Goal: Information Seeking & Learning: Learn about a topic

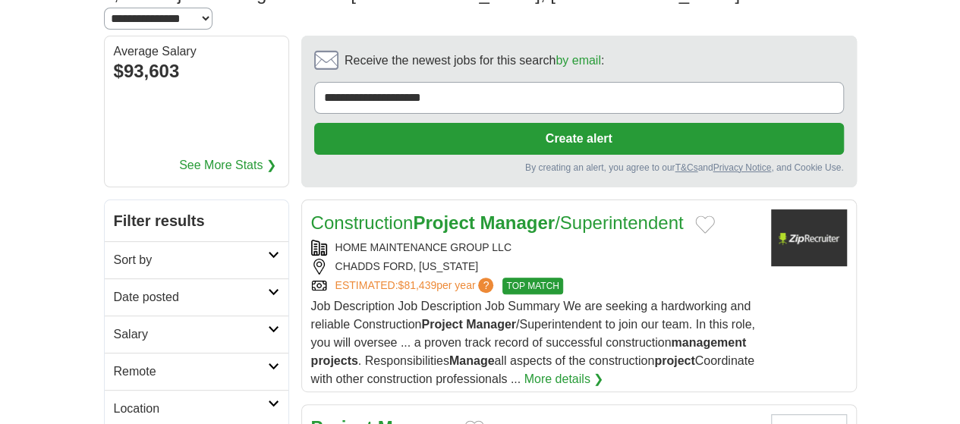
scroll to position [152, 0]
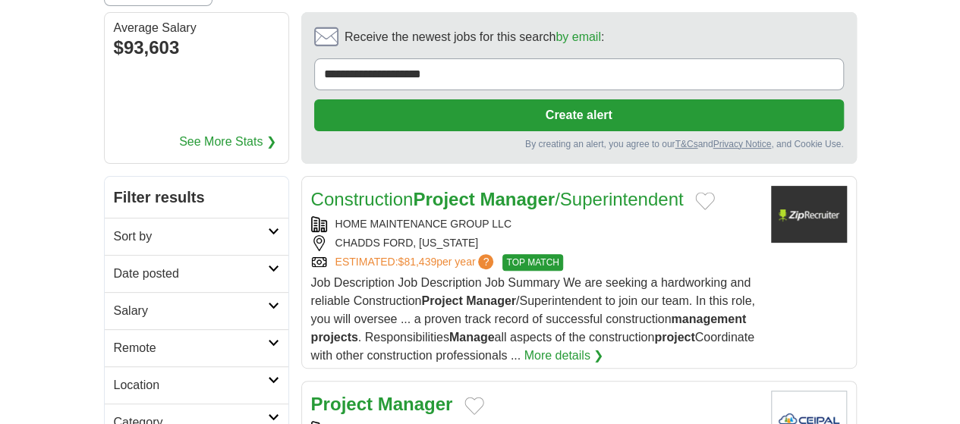
click at [268, 228] on icon at bounding box center [273, 232] width 11 height 8
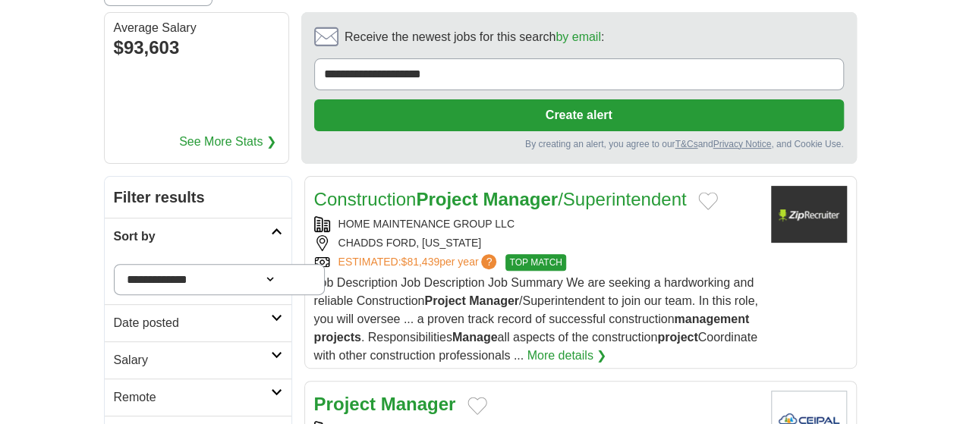
click at [271, 228] on icon at bounding box center [276, 232] width 11 height 8
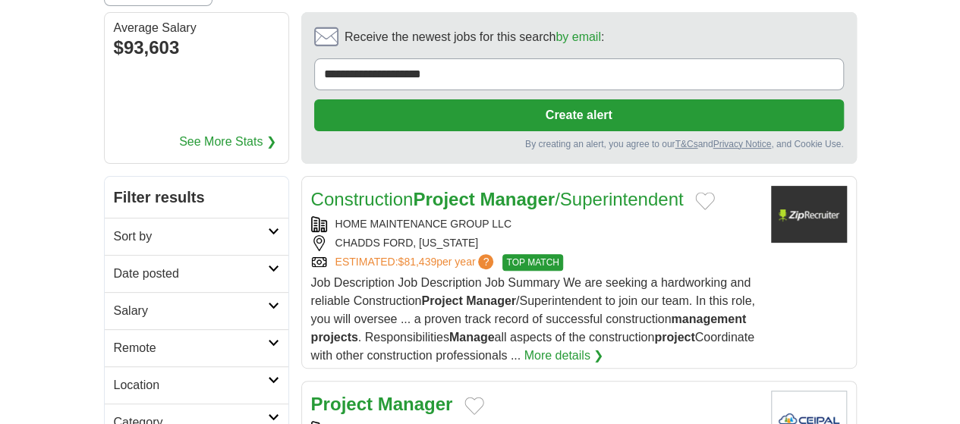
click at [268, 414] on icon at bounding box center [273, 418] width 11 height 8
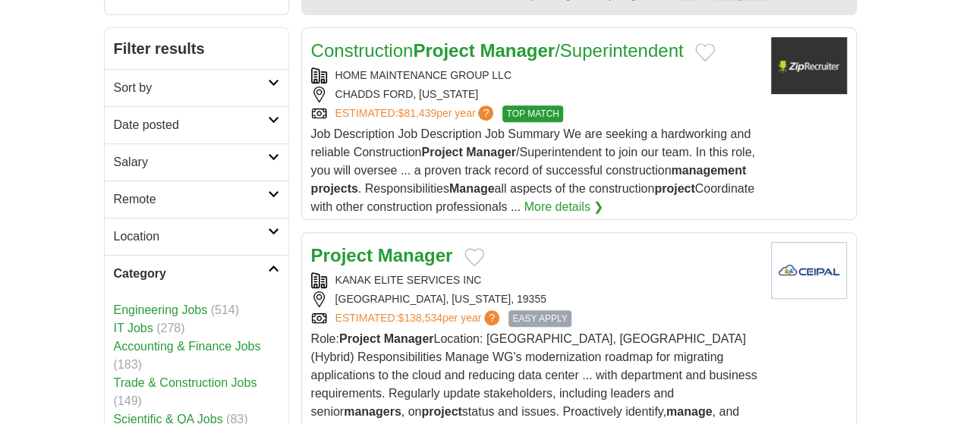
scroll to position [304, 0]
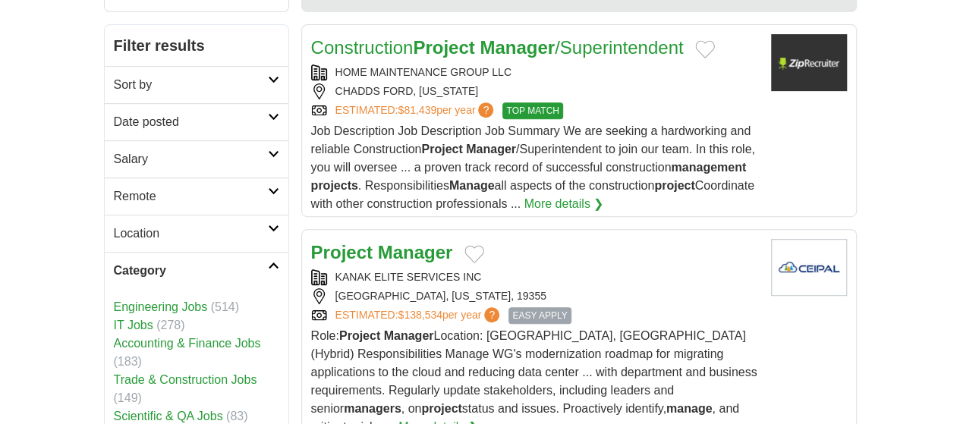
click at [114, 300] on link "Engineering Jobs" at bounding box center [161, 306] width 94 height 13
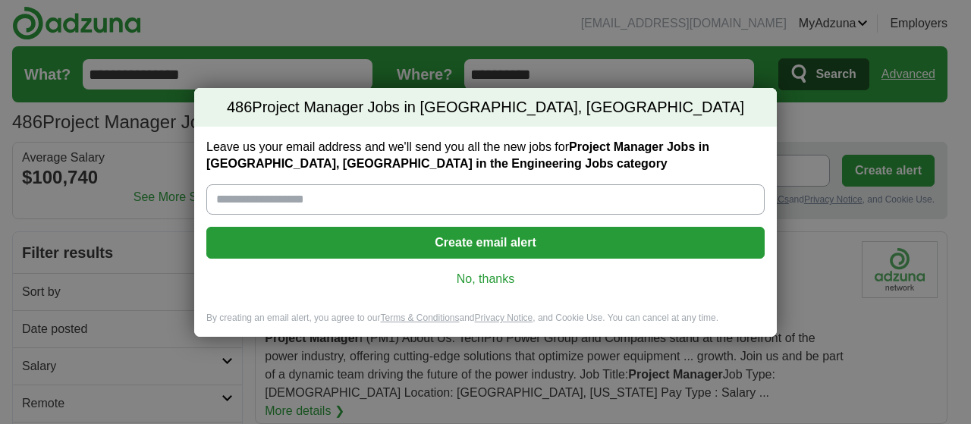
click at [506, 279] on link "No, thanks" at bounding box center [486, 279] width 534 height 17
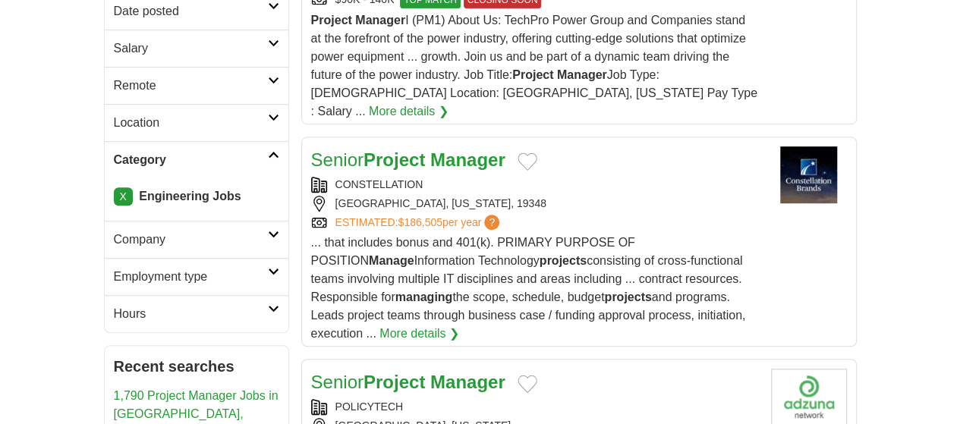
scroll to position [304, 0]
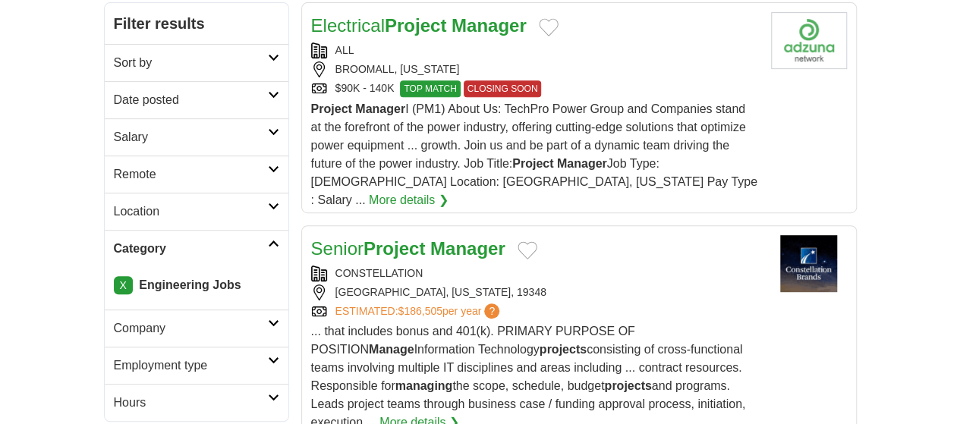
click at [114, 276] on link "X" at bounding box center [123, 285] width 19 height 18
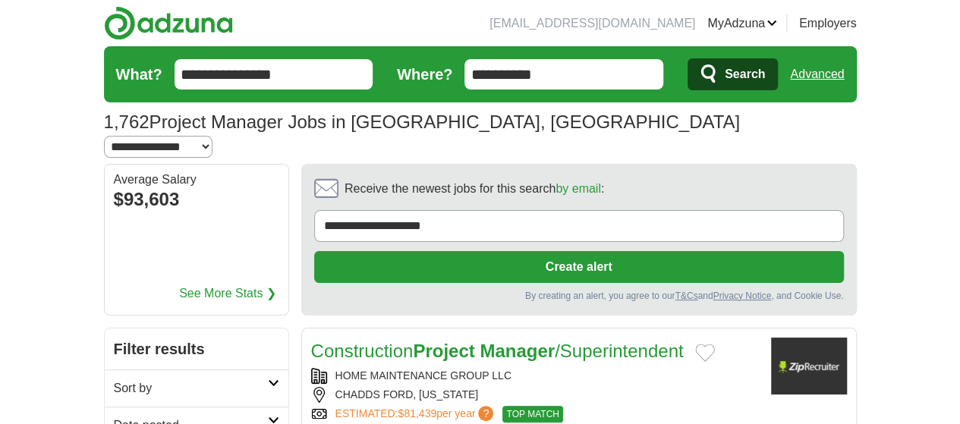
scroll to position [304, 0]
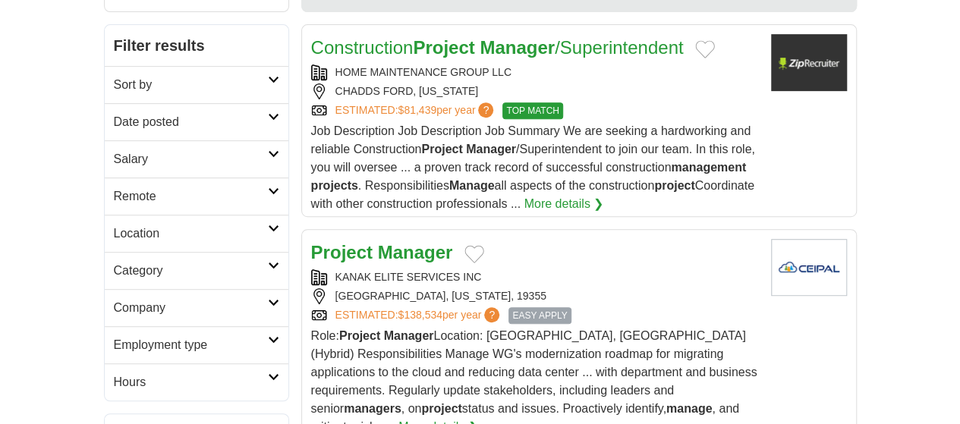
click at [268, 262] on icon at bounding box center [273, 266] width 11 height 8
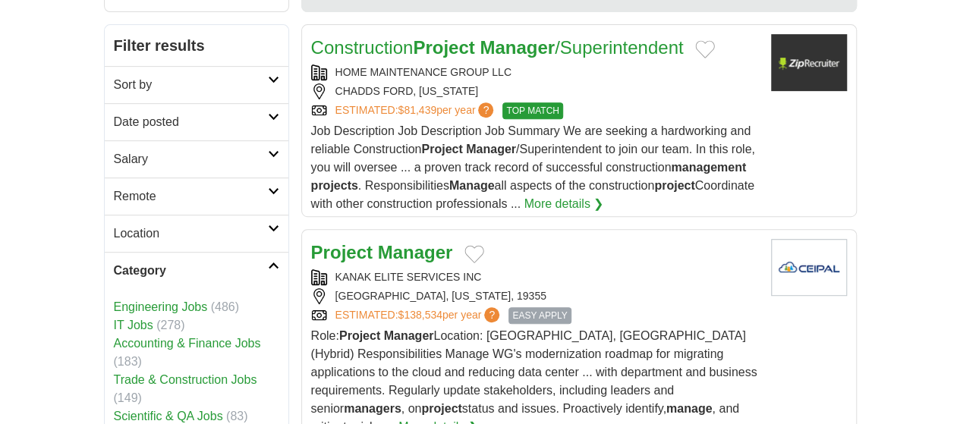
click at [114, 319] on link "IT Jobs" at bounding box center [133, 325] width 39 height 13
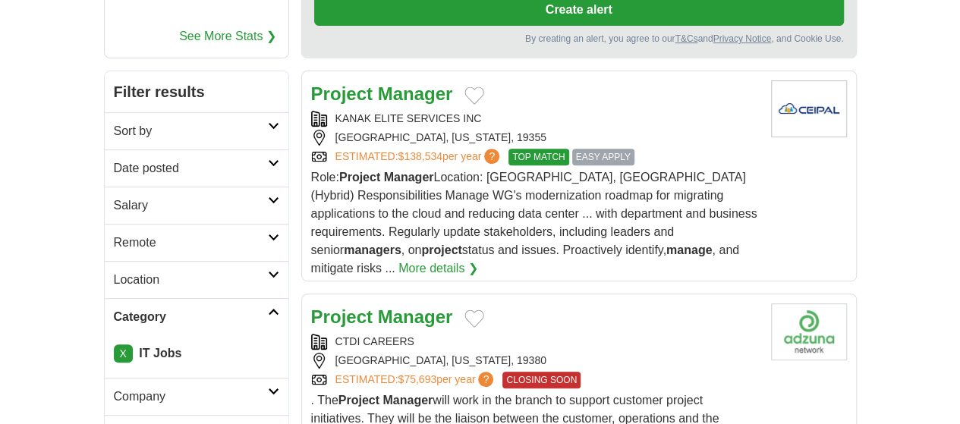
scroll to position [228, 0]
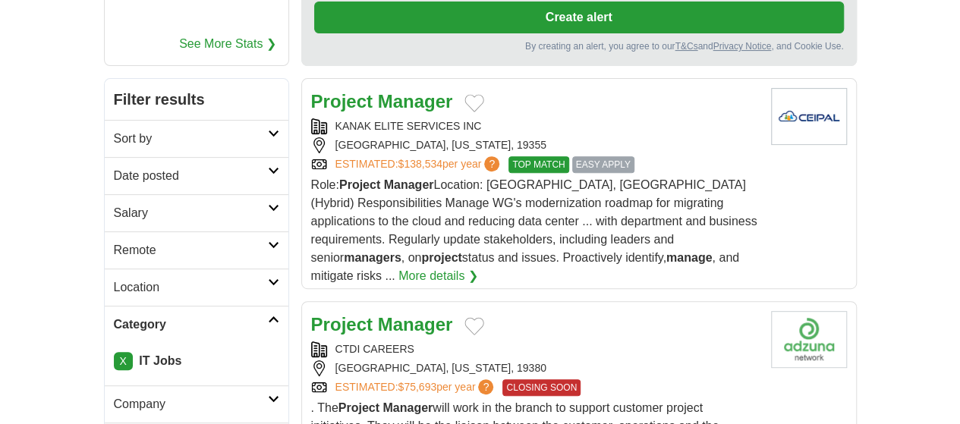
click at [268, 204] on icon at bounding box center [273, 208] width 11 height 8
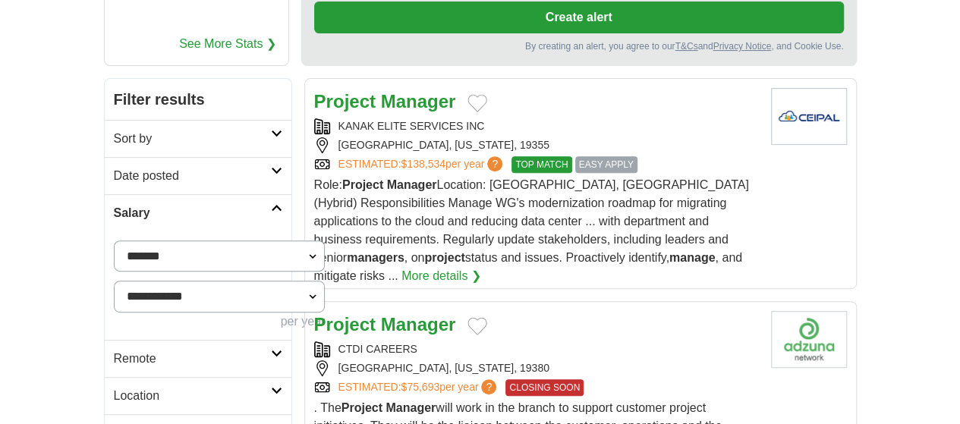
click at [220, 241] on select "**********" at bounding box center [220, 256] width 212 height 31
select select "******"
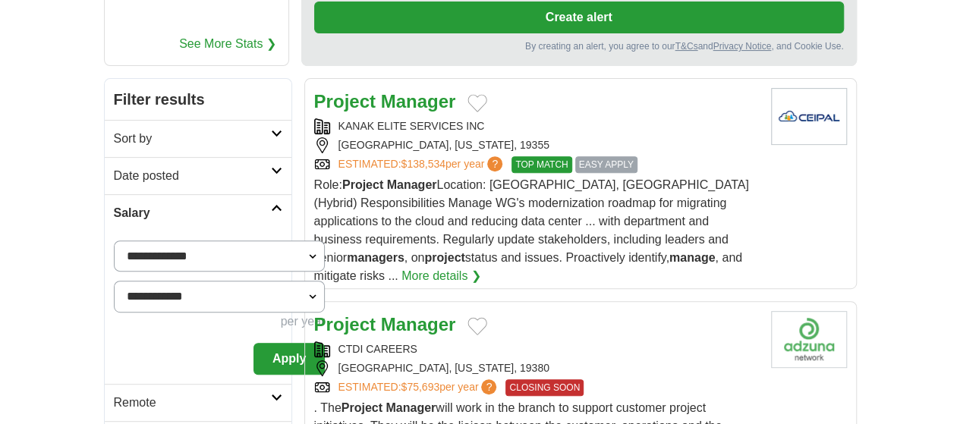
click at [253, 343] on button "Apply" at bounding box center [288, 359] width 71 height 32
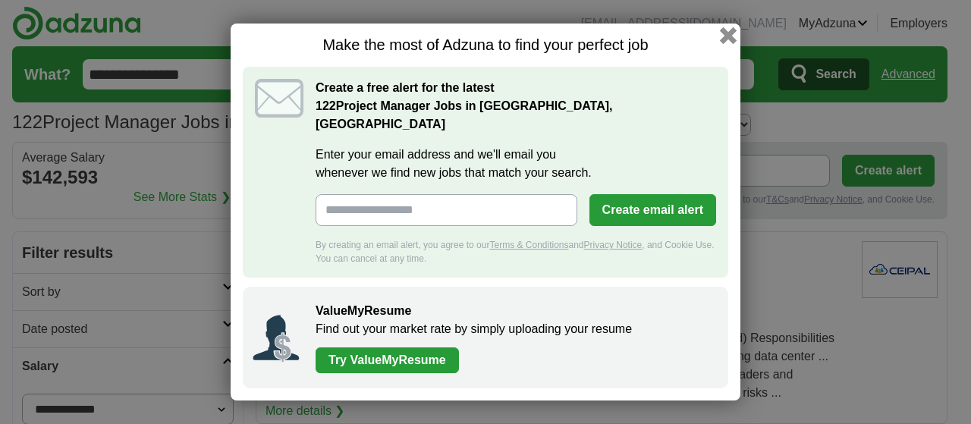
click at [728, 42] on button "button" at bounding box center [728, 35] width 17 height 17
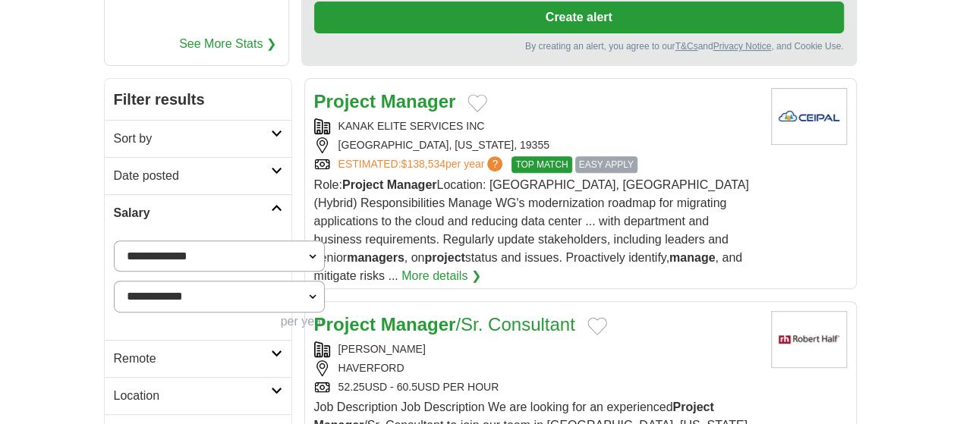
scroll to position [304, 0]
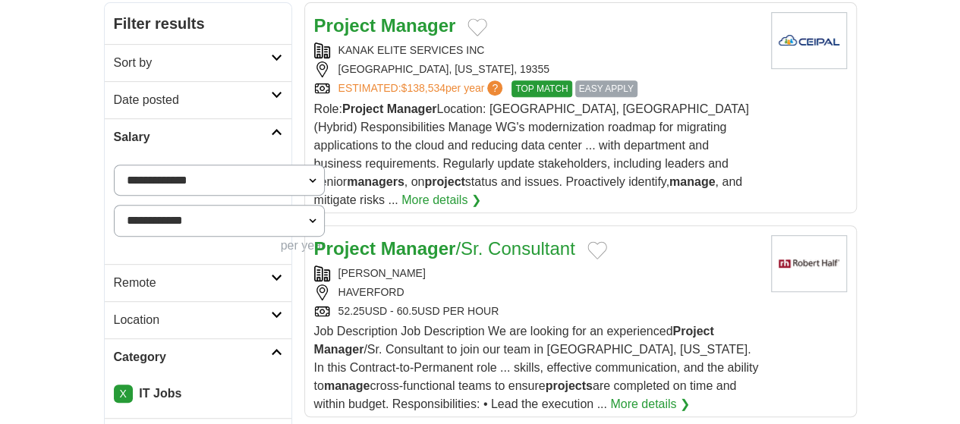
click at [610, 395] on link "More details ❯" at bounding box center [650, 404] width 80 height 18
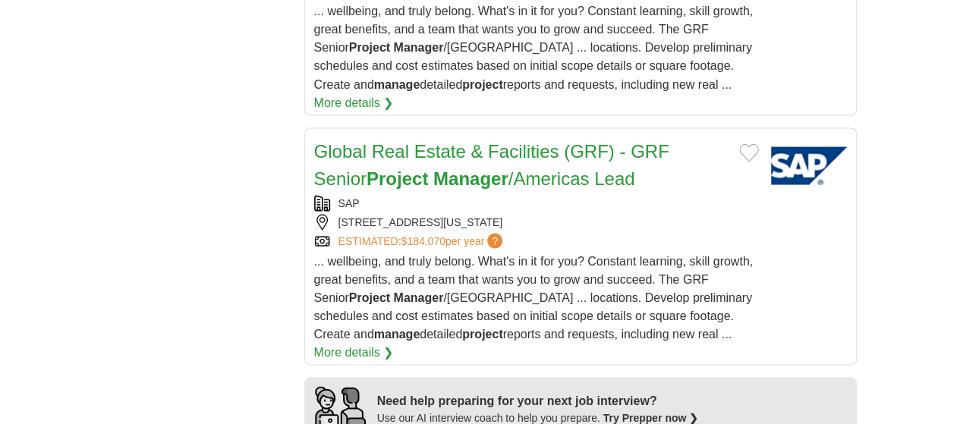
scroll to position [1442, 0]
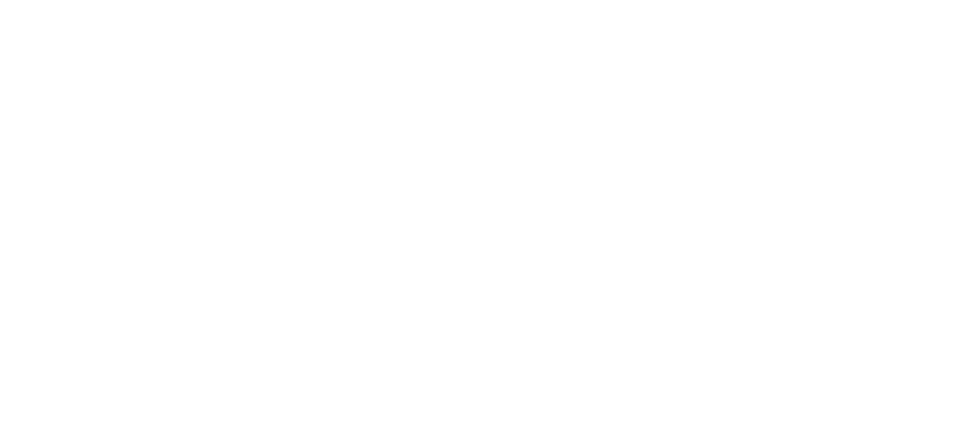
scroll to position [2656, 0]
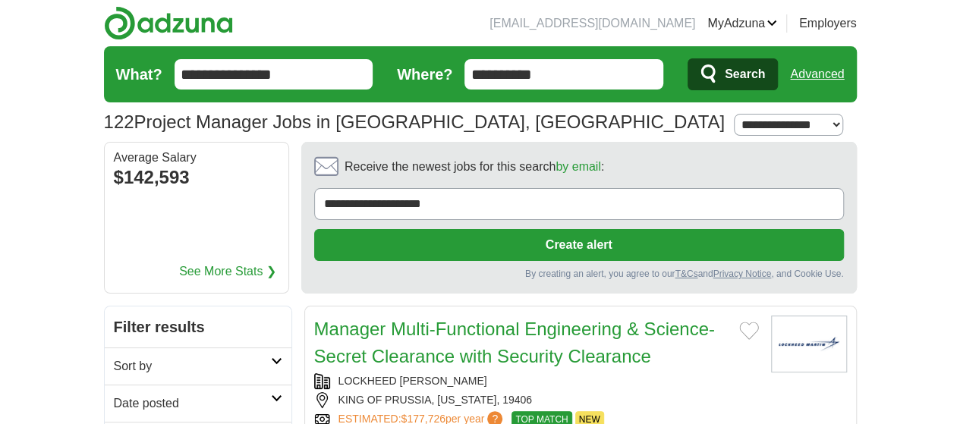
scroll to position [76, 0]
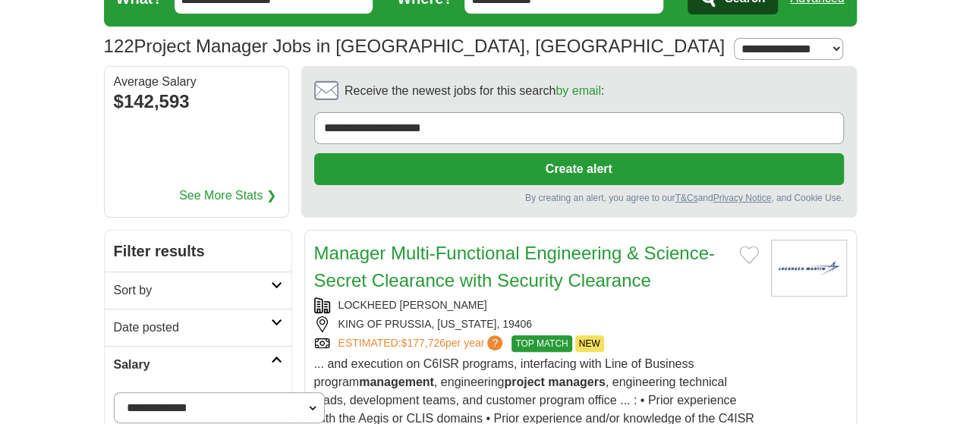
click at [271, 282] on icon at bounding box center [276, 286] width 11 height 8
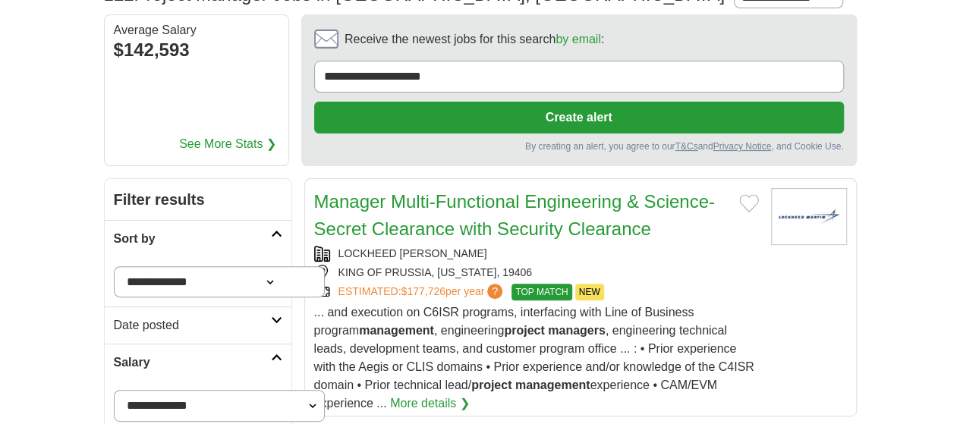
scroll to position [152, 0]
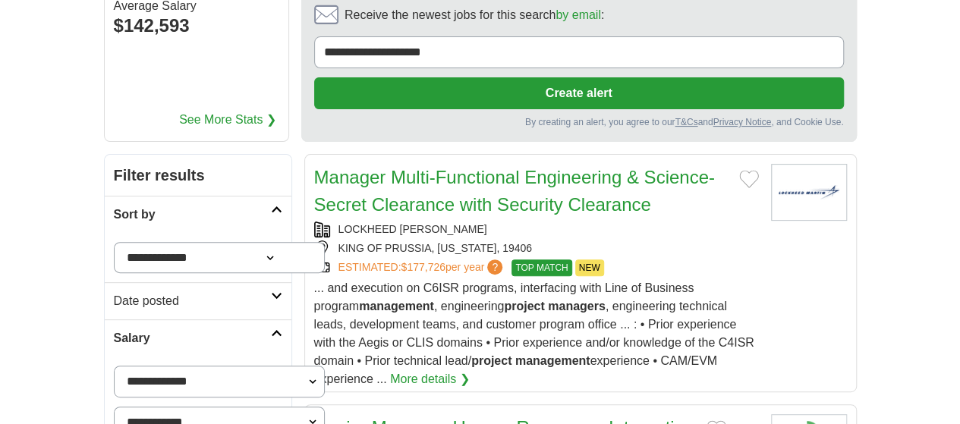
click at [271, 292] on icon at bounding box center [276, 296] width 11 height 8
click at [114, 329] on link "Last 24 hours" at bounding box center [198, 338] width 168 height 18
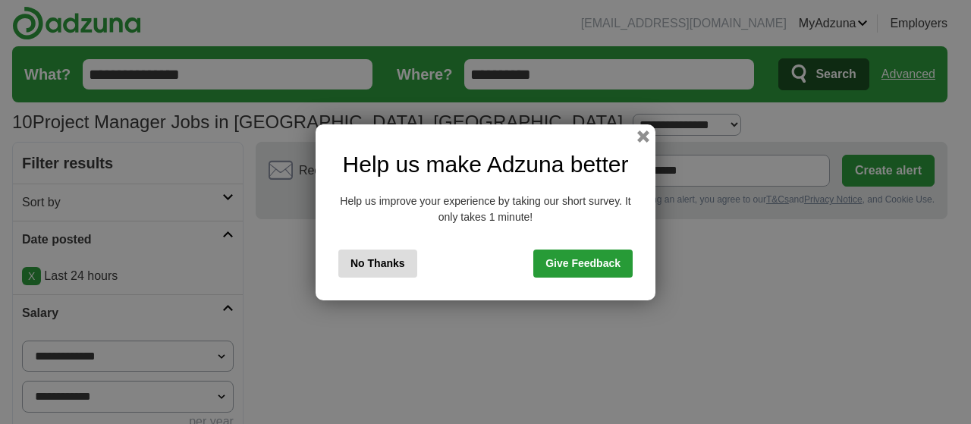
click at [367, 263] on button "No Thanks" at bounding box center [377, 264] width 79 height 28
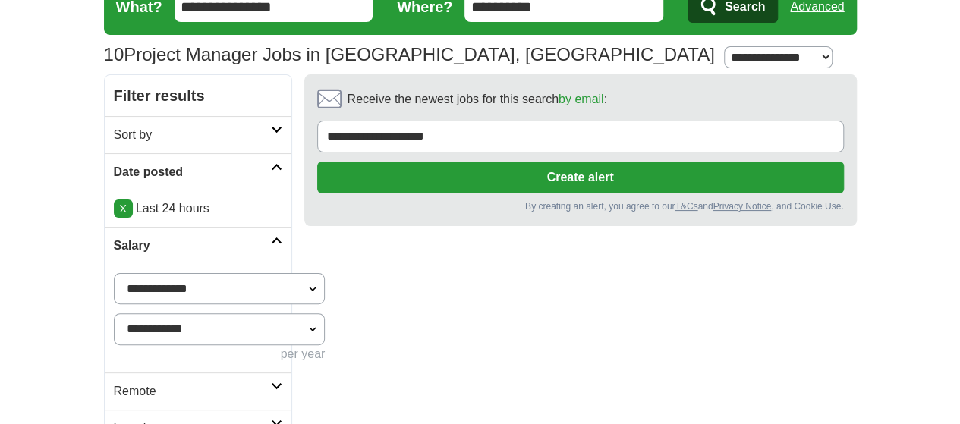
scroll to position [46, 0]
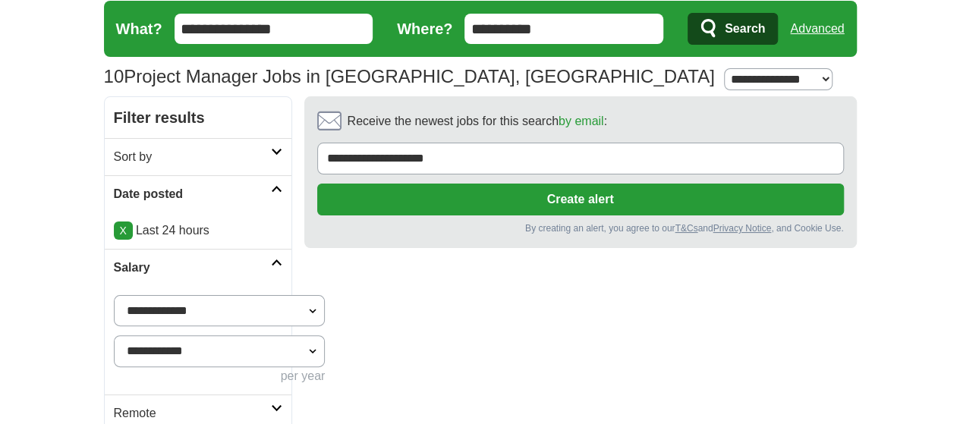
click at [114, 228] on link "X" at bounding box center [123, 231] width 19 height 18
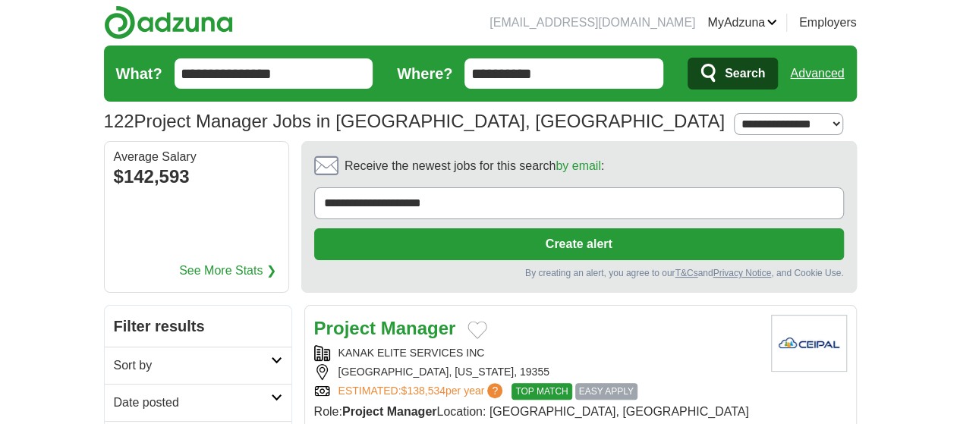
scroll to position [152, 0]
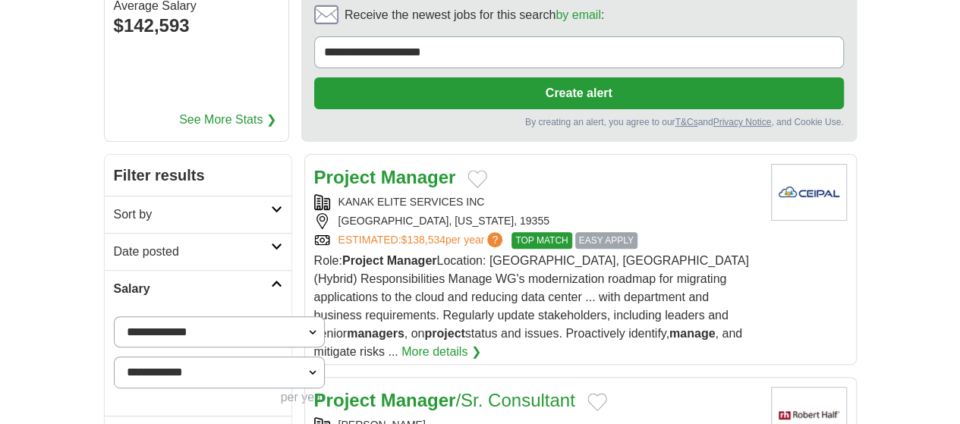
click at [271, 243] on icon at bounding box center [276, 247] width 11 height 8
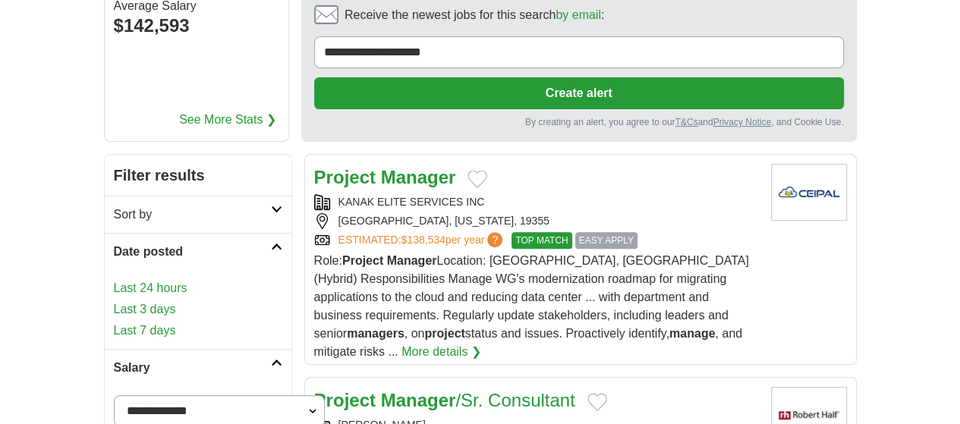
click at [114, 300] on link "Last 3 days" at bounding box center [198, 309] width 168 height 18
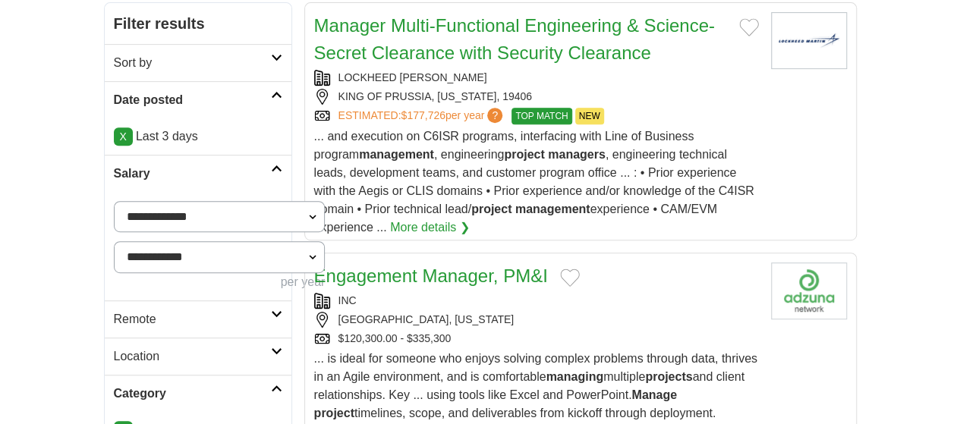
scroll to position [379, 0]
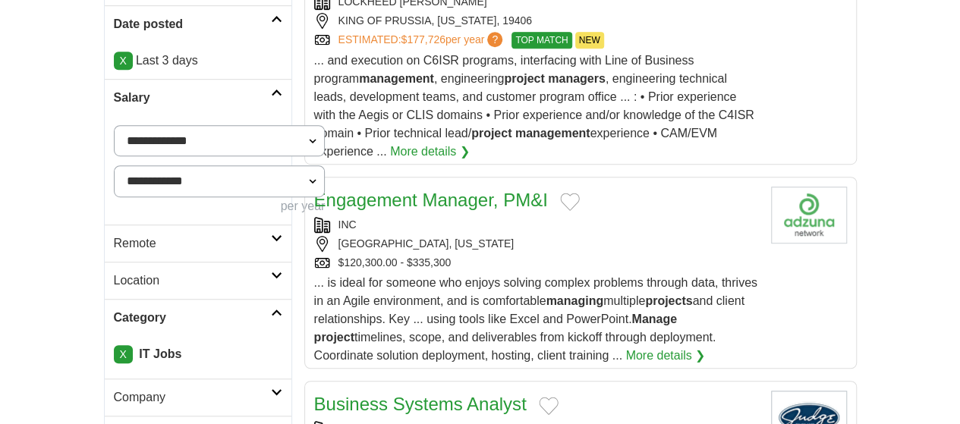
click at [625, 347] on link "More details ❯" at bounding box center [665, 356] width 80 height 18
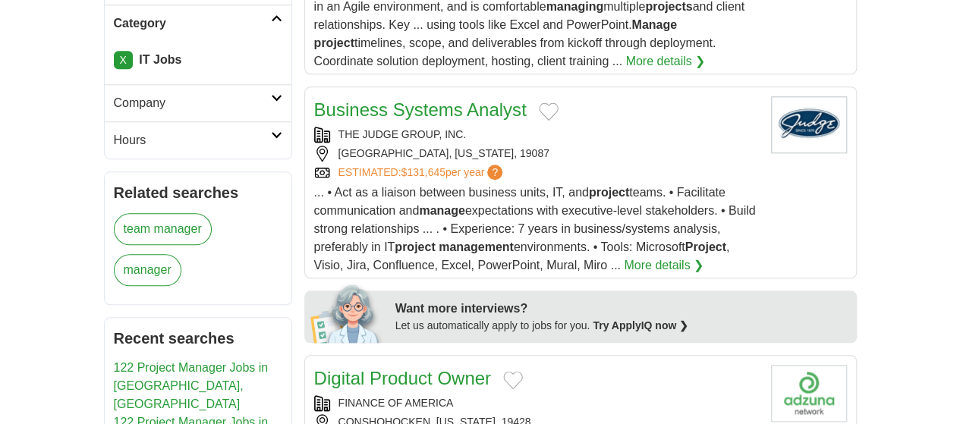
scroll to position [607, 0]
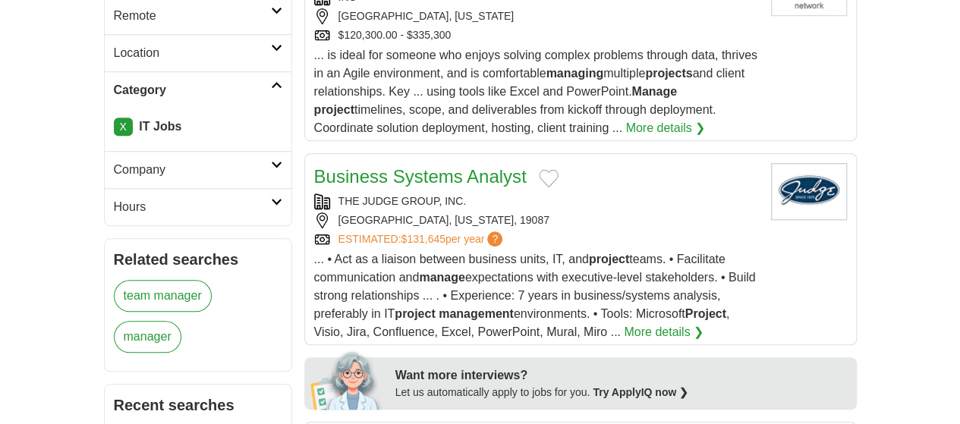
click at [624, 323] on link "More details ❯" at bounding box center [664, 332] width 80 height 18
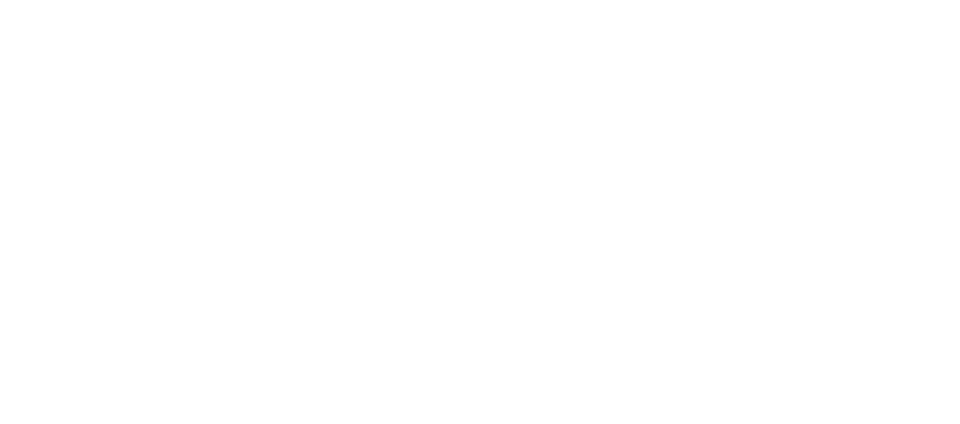
scroll to position [2732, 0]
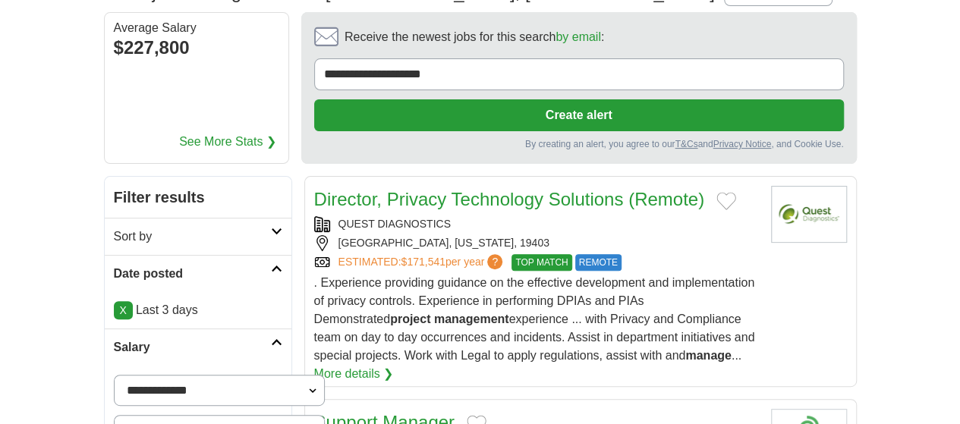
scroll to position [152, 0]
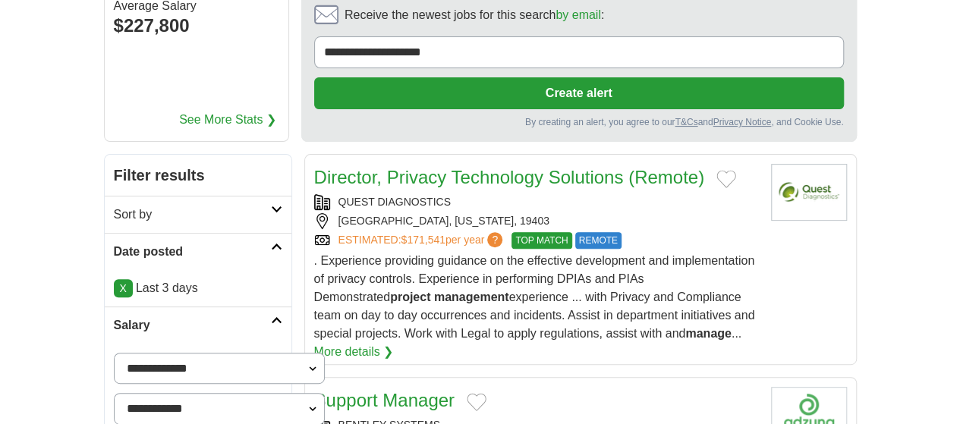
click at [394, 343] on link "More details ❯" at bounding box center [354, 352] width 80 height 18
click at [114, 279] on link "X" at bounding box center [123, 288] width 19 height 18
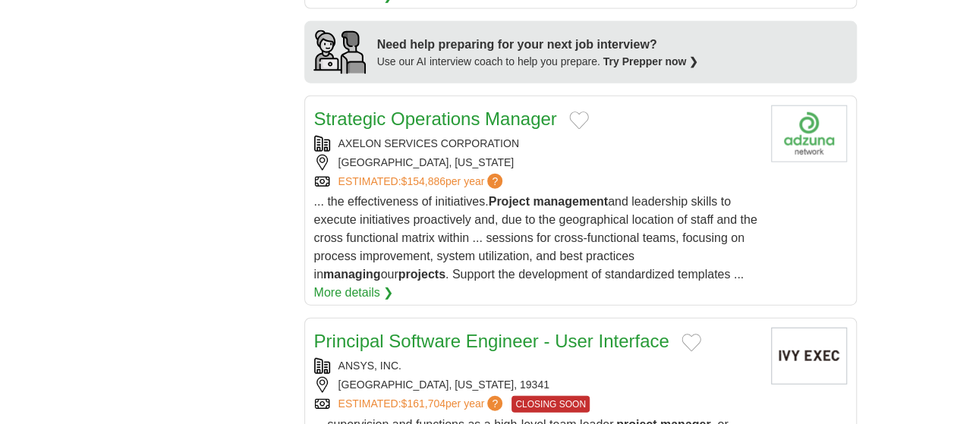
scroll to position [1745, 0]
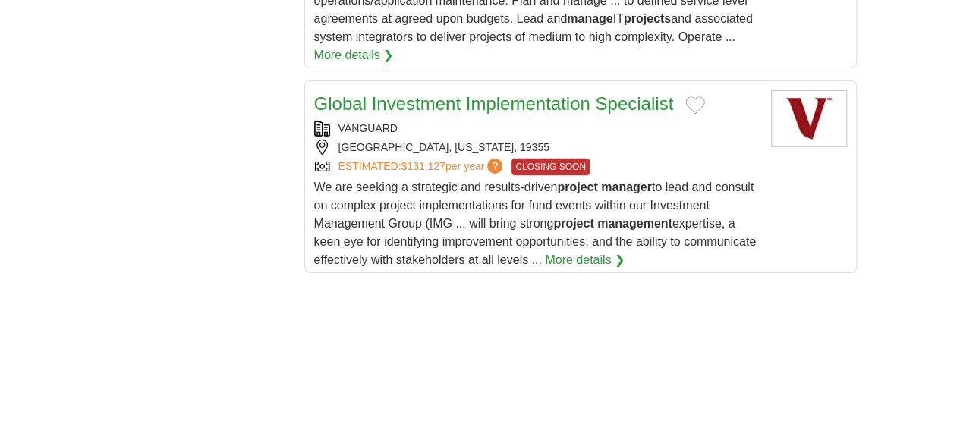
scroll to position [2352, 0]
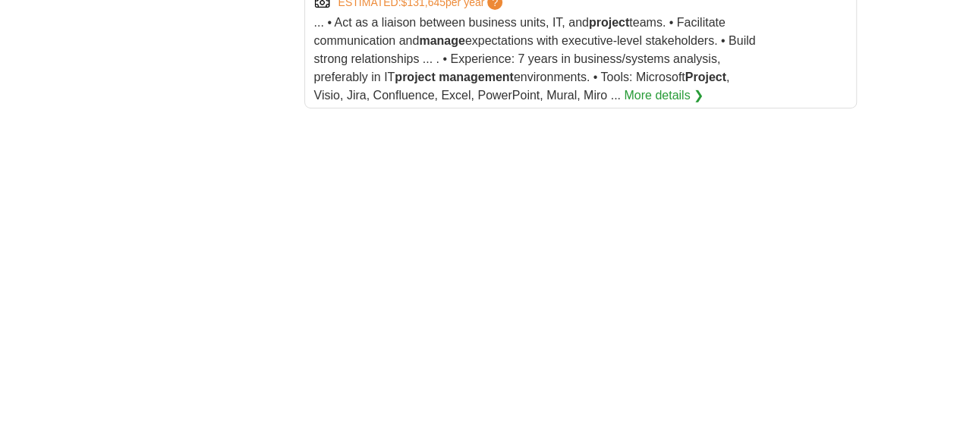
scroll to position [2808, 0]
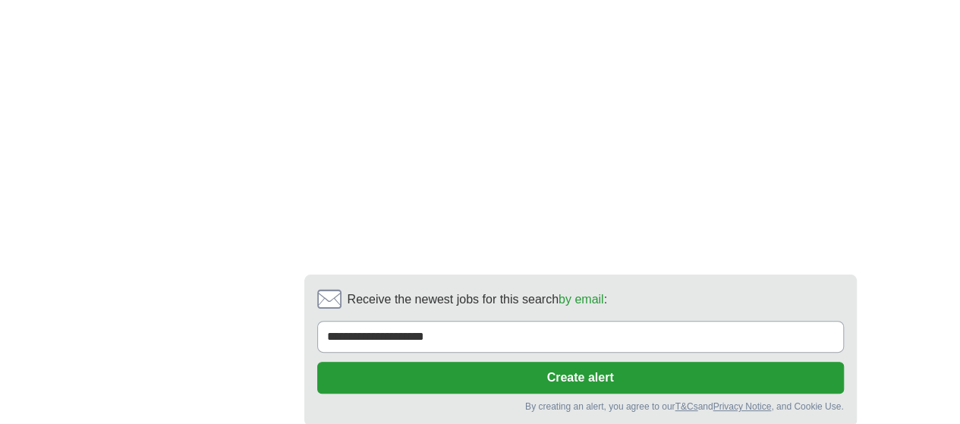
scroll to position [2959, 0]
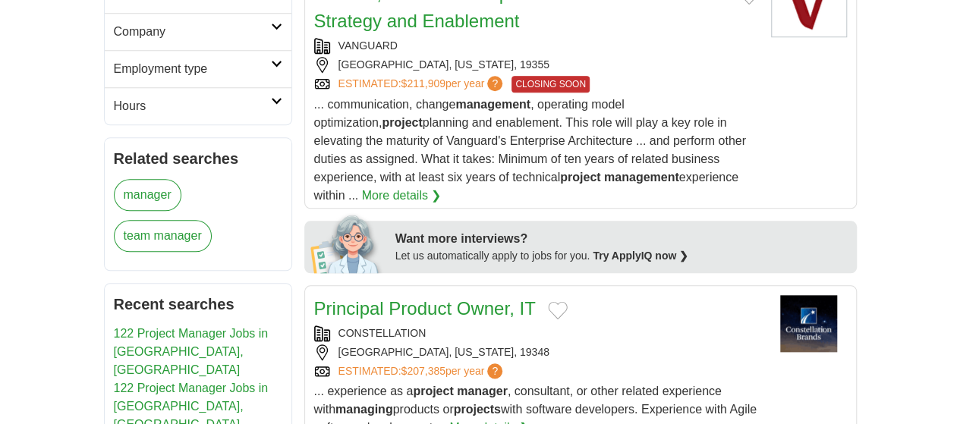
scroll to position [742, 0]
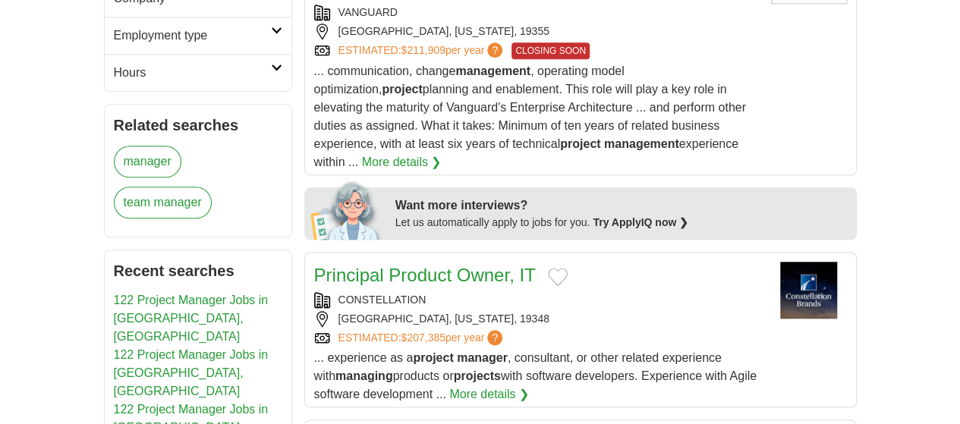
click at [529, 385] on link "More details ❯" at bounding box center [489, 394] width 80 height 18
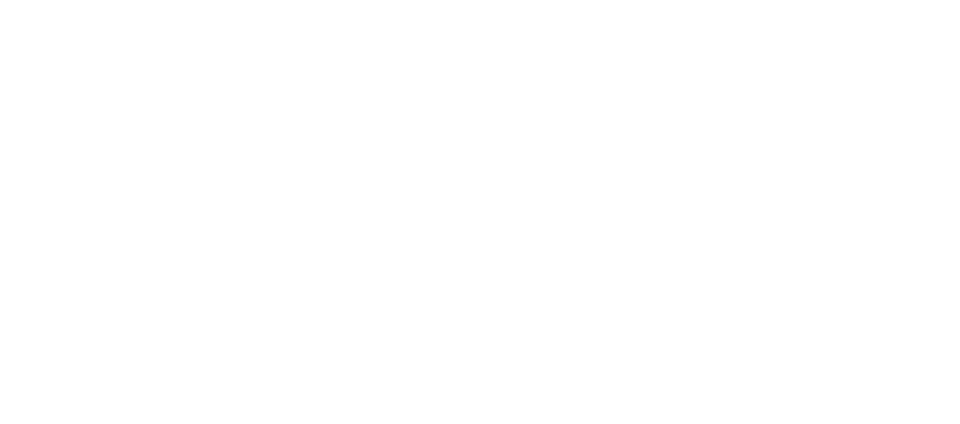
scroll to position [2791, 0]
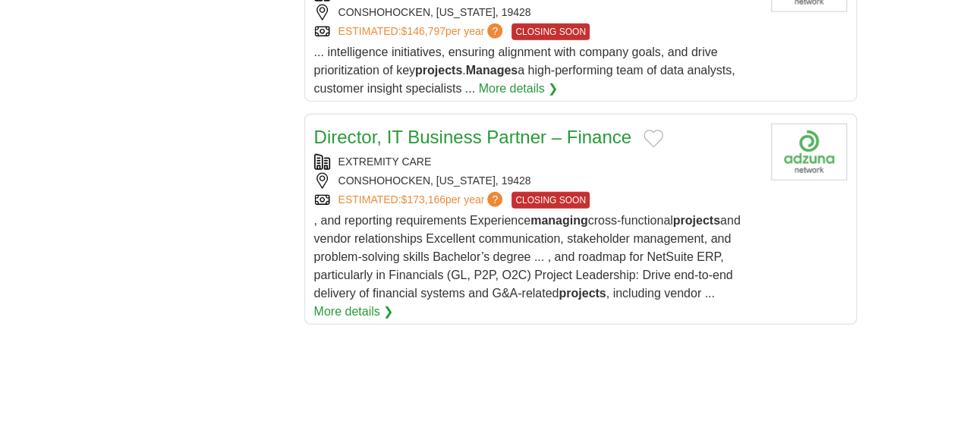
scroll to position [1897, 0]
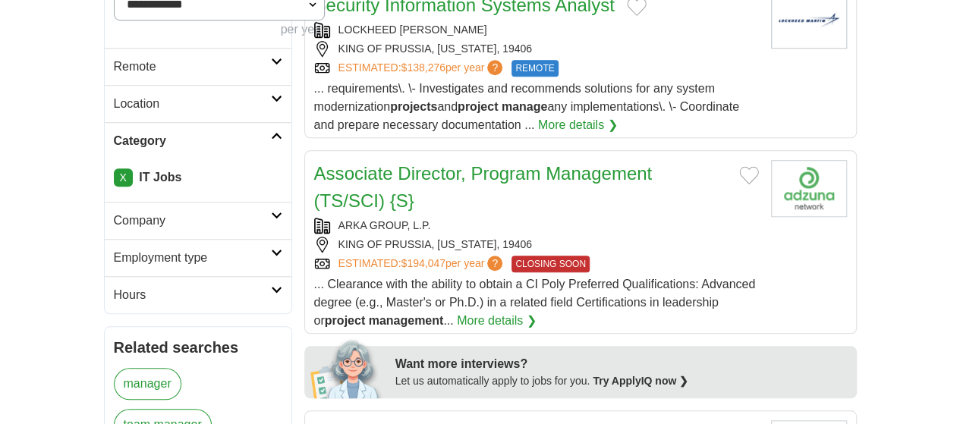
scroll to position [531, 0]
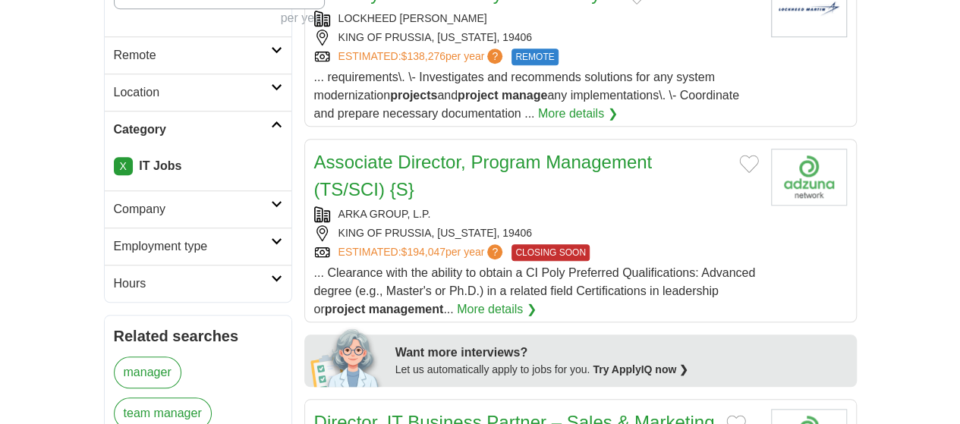
click at [271, 238] on icon at bounding box center [276, 242] width 11 height 8
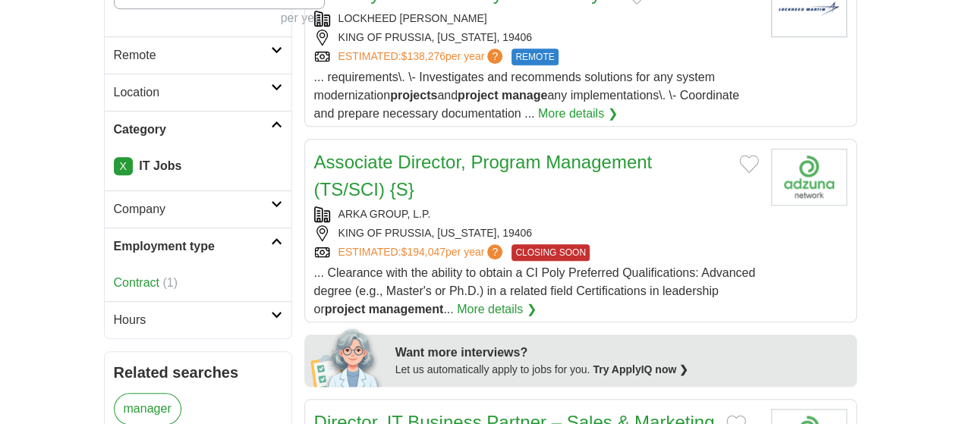
click at [271, 238] on icon at bounding box center [276, 242] width 11 height 8
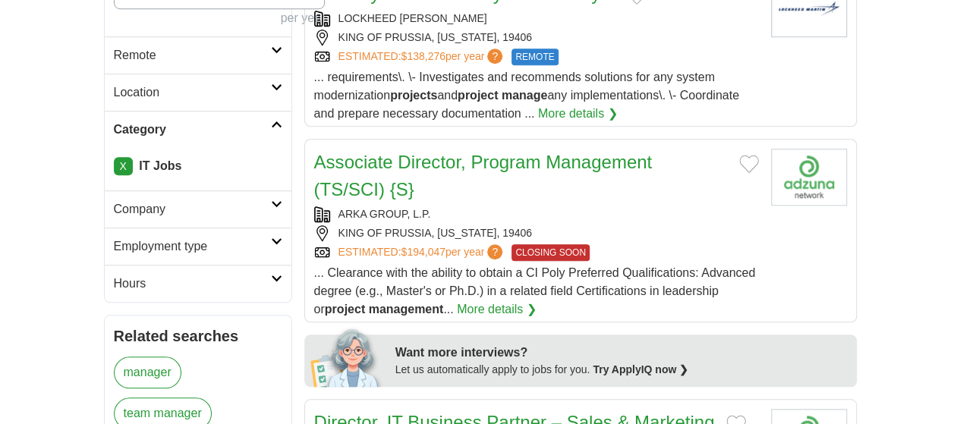
click at [271, 200] on icon at bounding box center [276, 204] width 11 height 8
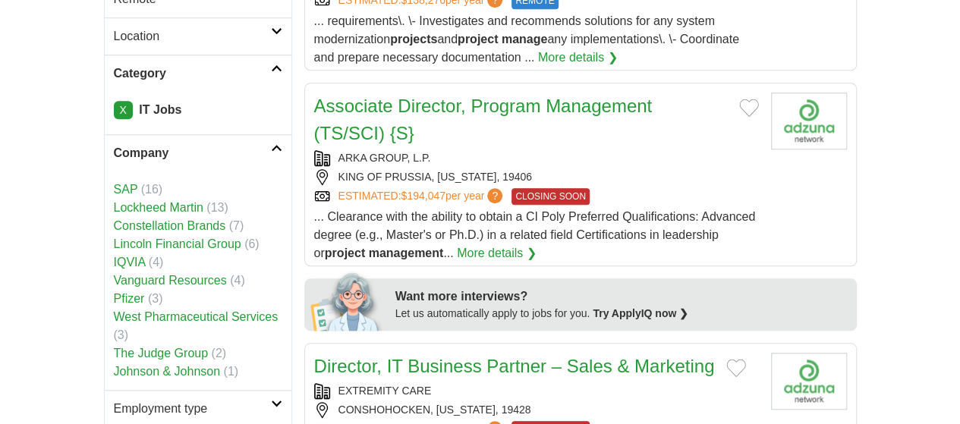
scroll to position [607, 0]
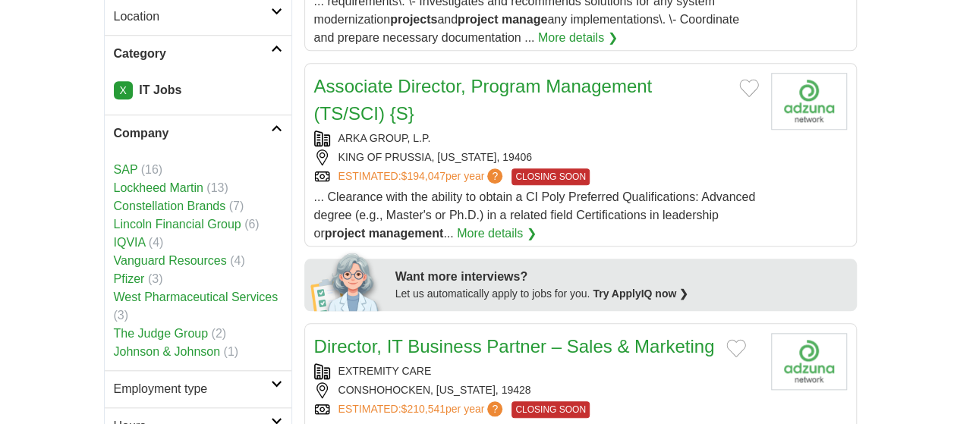
click at [271, 124] on icon at bounding box center [276, 128] width 11 height 8
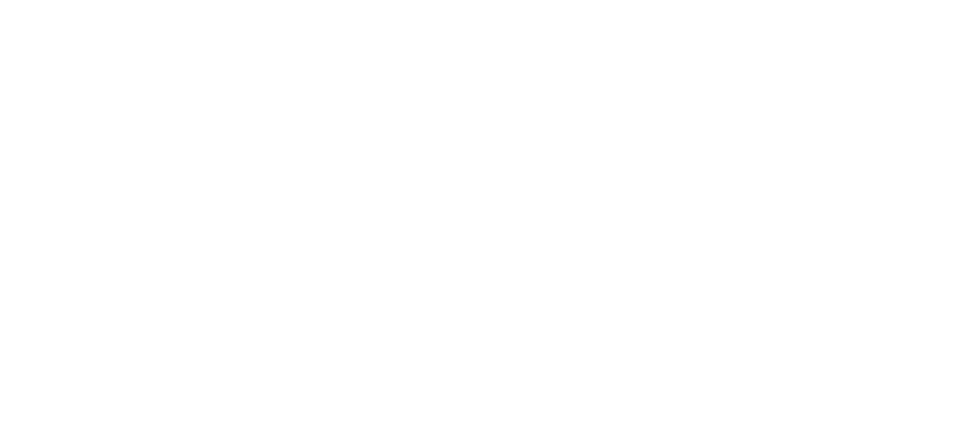
scroll to position [2732, 0]
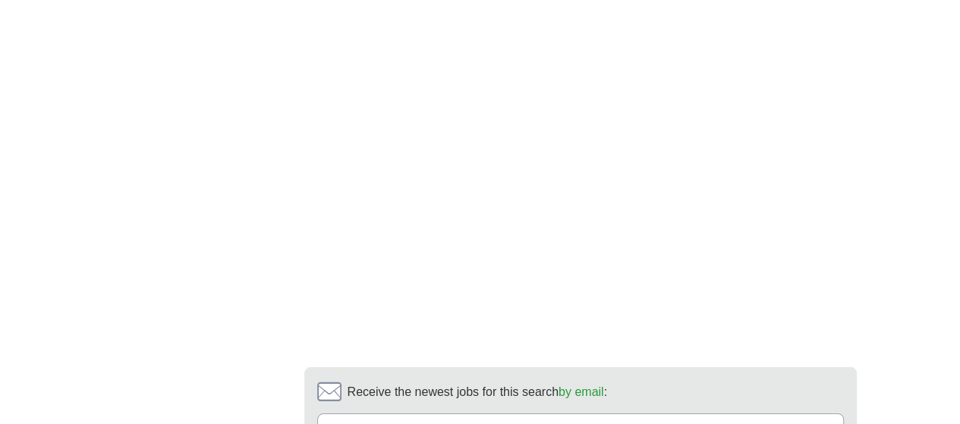
scroll to position [2656, 0]
